Goal: Transaction & Acquisition: Purchase product/service

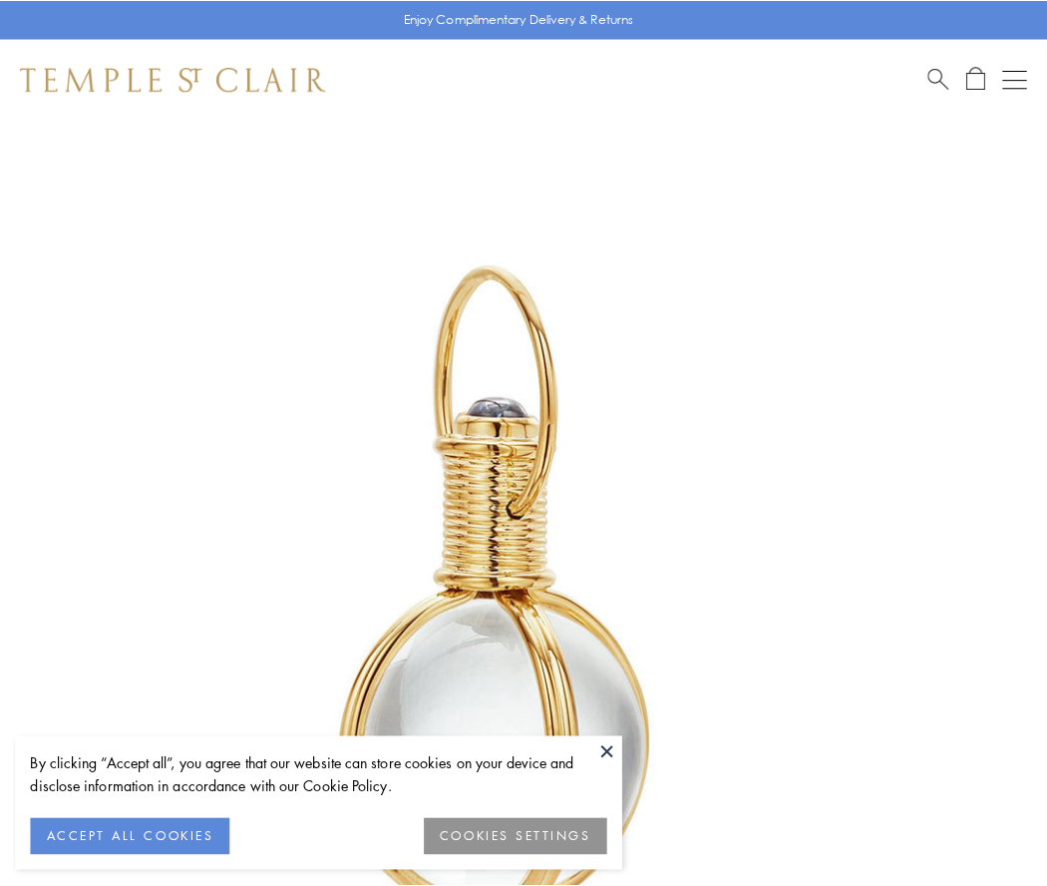
scroll to position [521, 0]
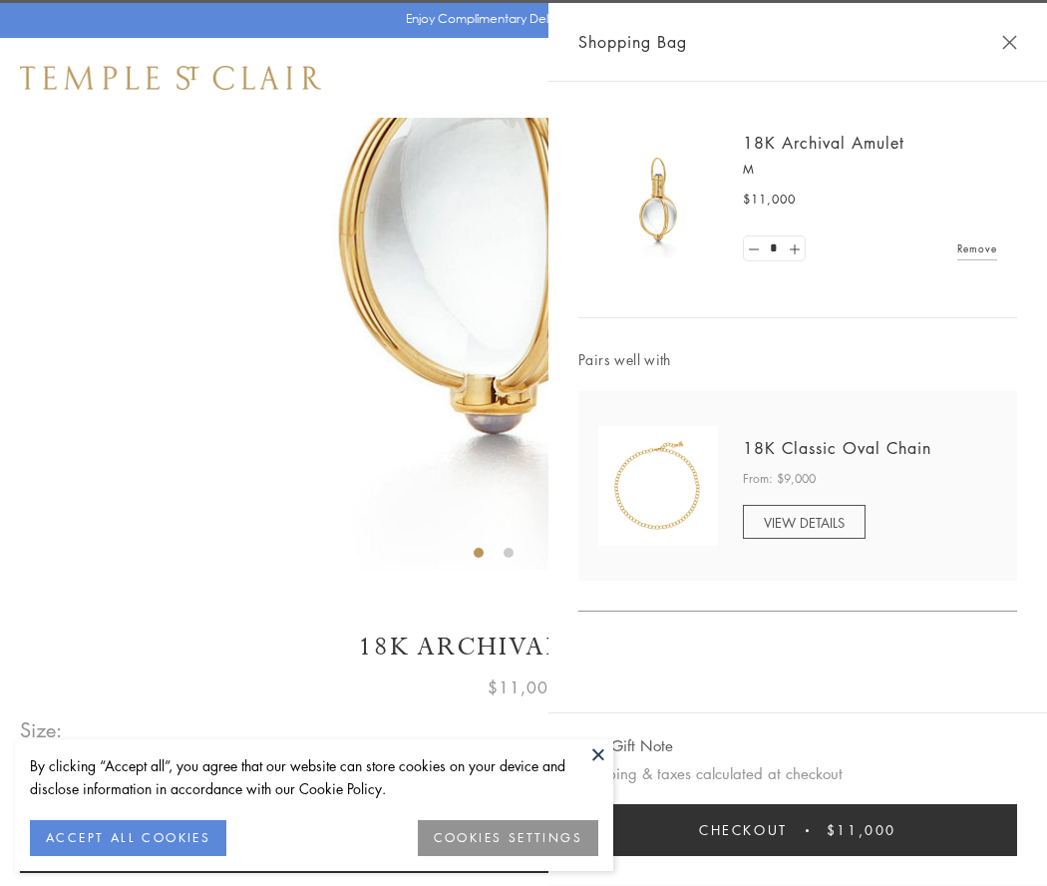
click at [798, 830] on button "Checkout $11,000" at bounding box center [798, 830] width 439 height 52
